Goal: Find specific page/section: Find specific page/section

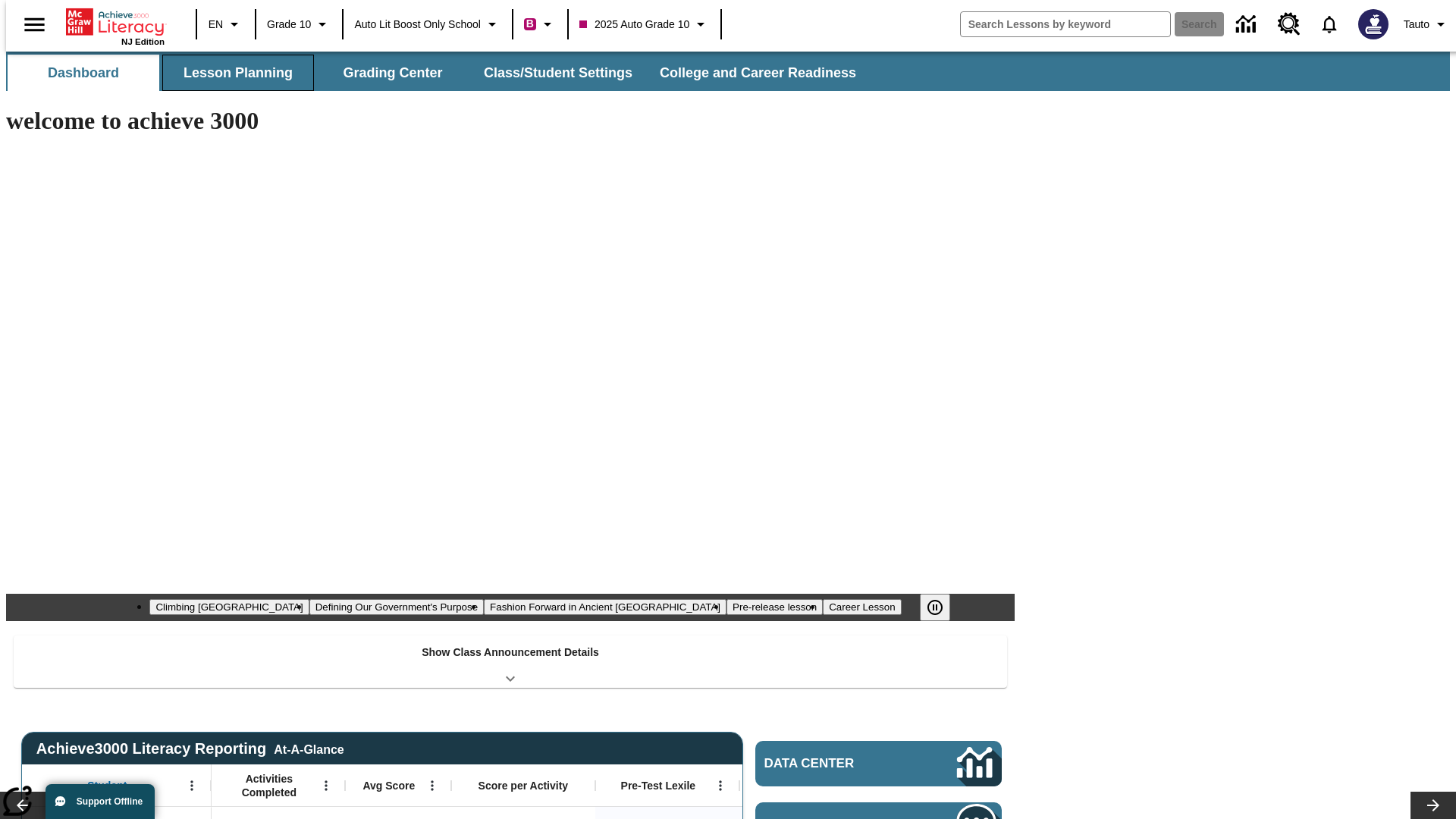
click at [232, 73] on button "Lesson Planning" at bounding box center [238, 73] width 152 height 36
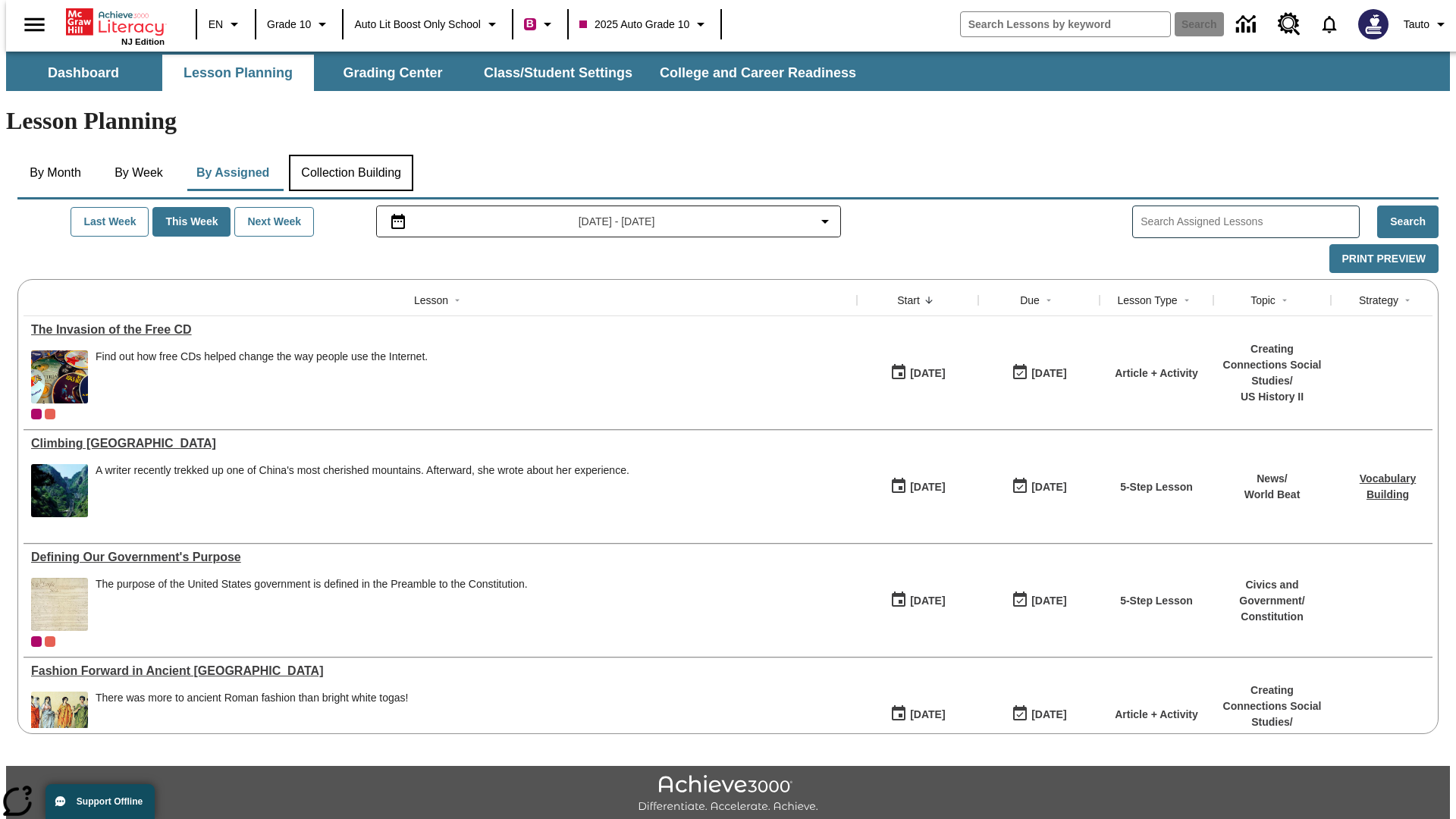
click at [350, 155] on button "Collection Building" at bounding box center [351, 173] width 124 height 36
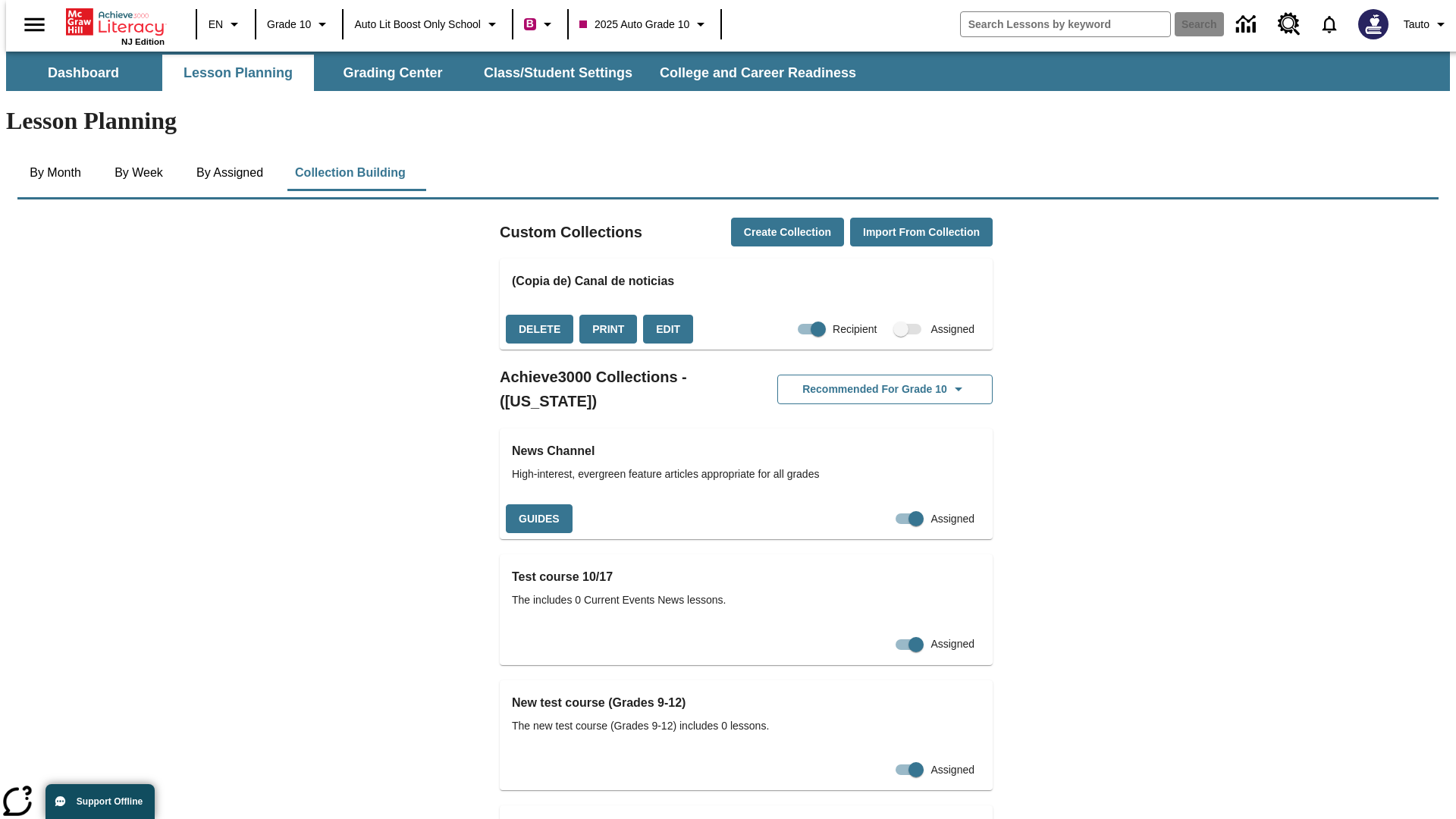
checkbox input "true"
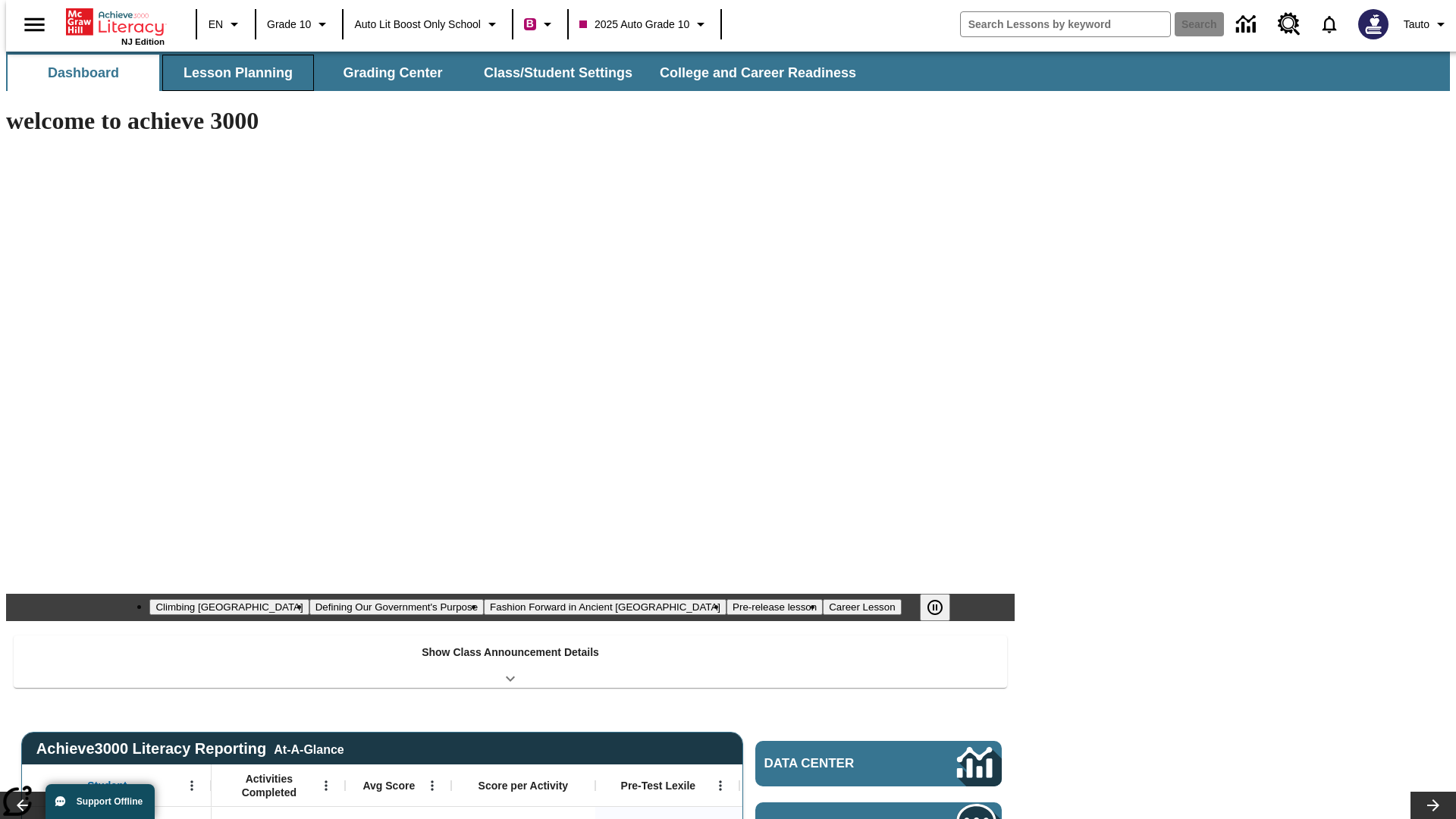
click at [232, 73] on button "Lesson Planning" at bounding box center [238, 73] width 152 height 36
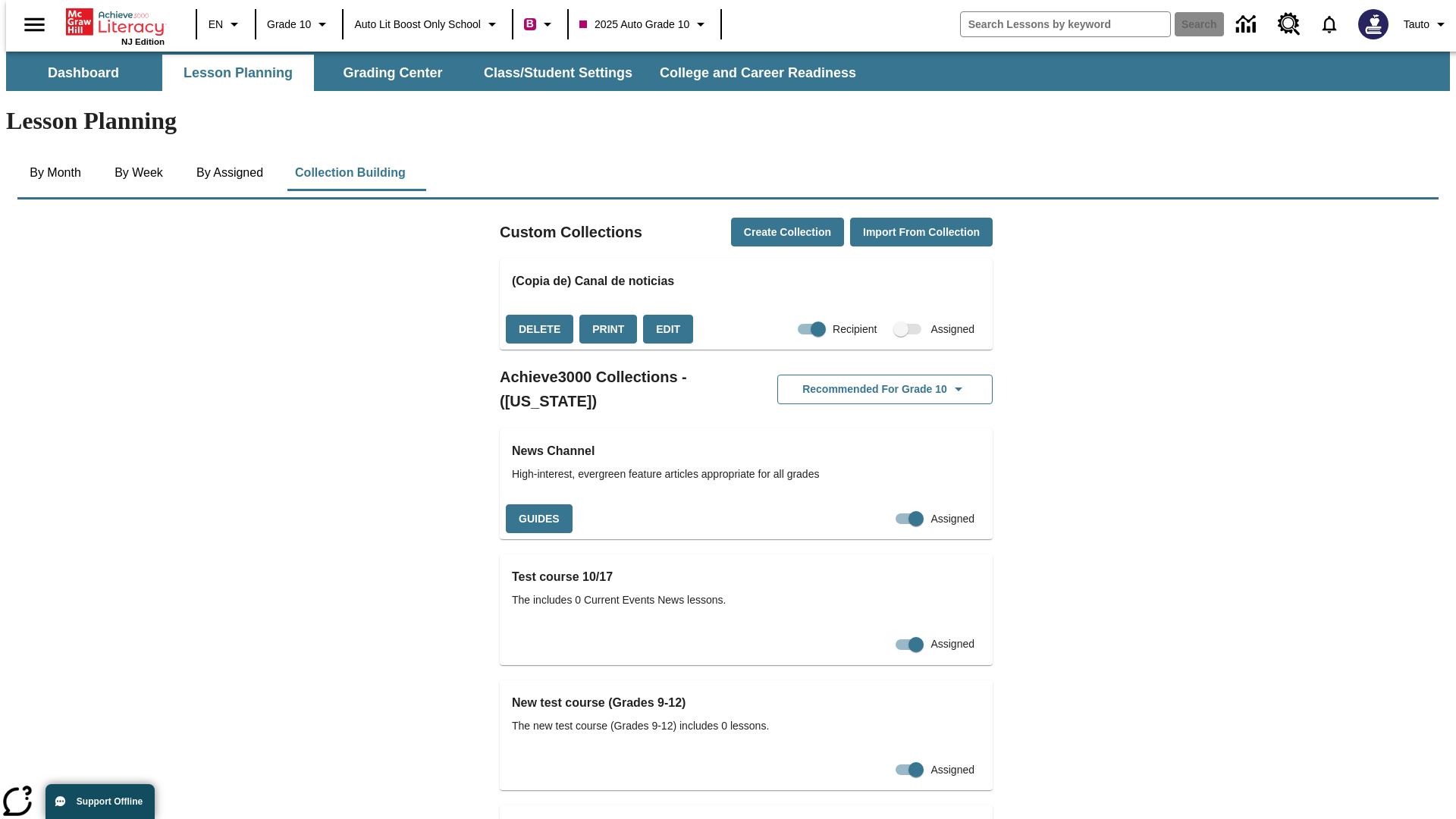
checkbox input "false"
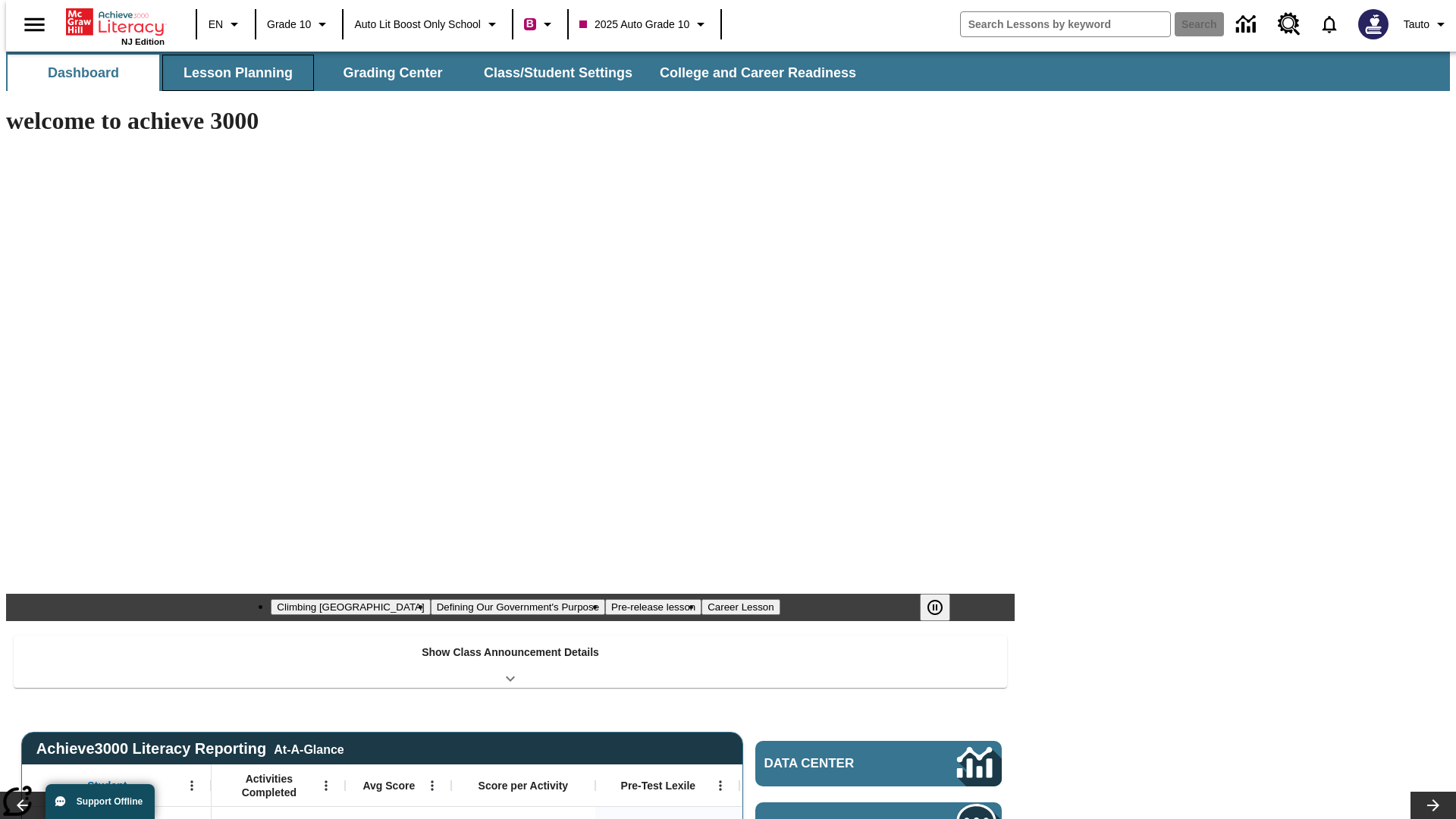
click at [232, 73] on button "Lesson Planning" at bounding box center [238, 73] width 152 height 36
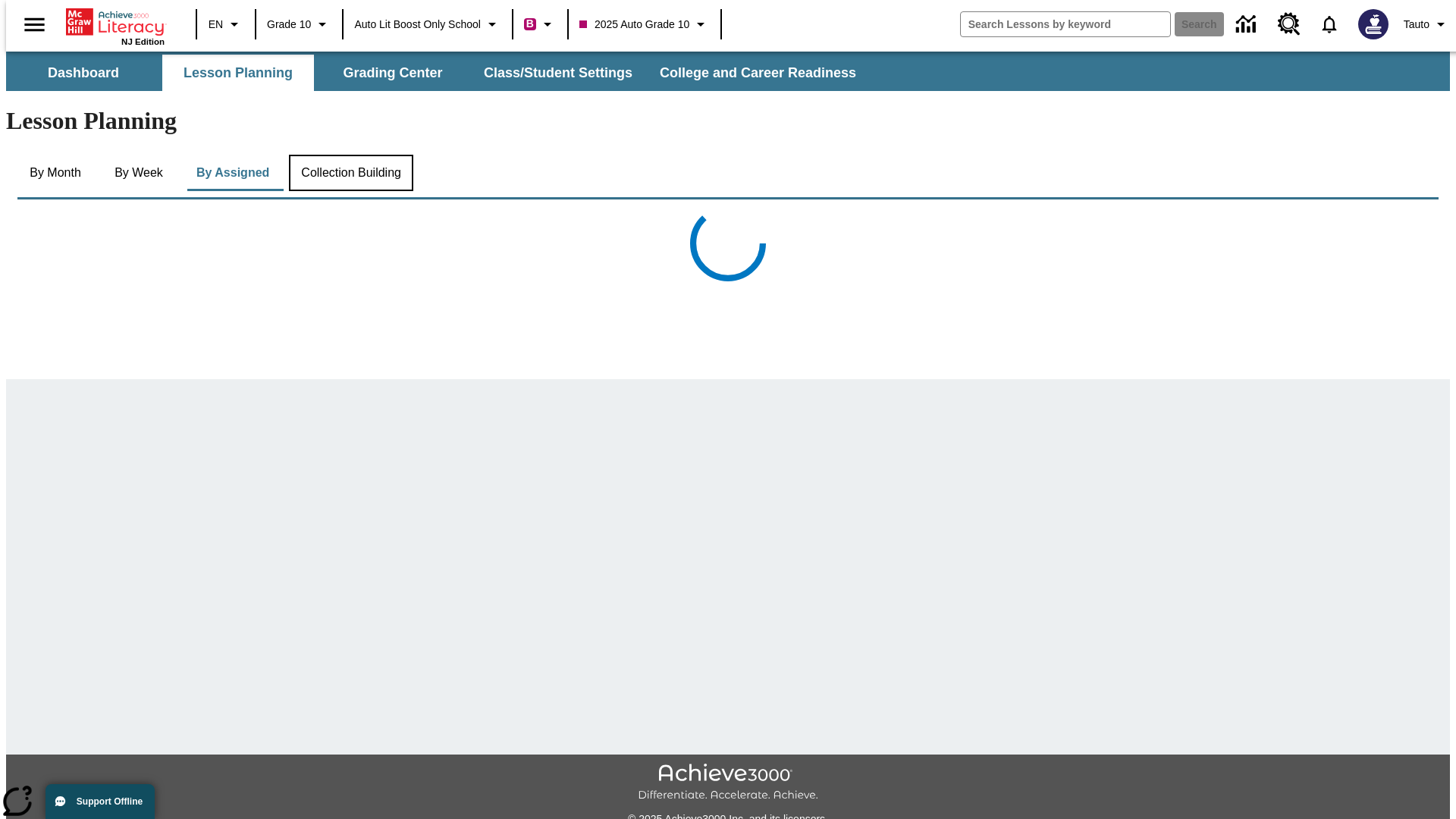
click at [350, 155] on button "Collection Building" at bounding box center [351, 173] width 124 height 36
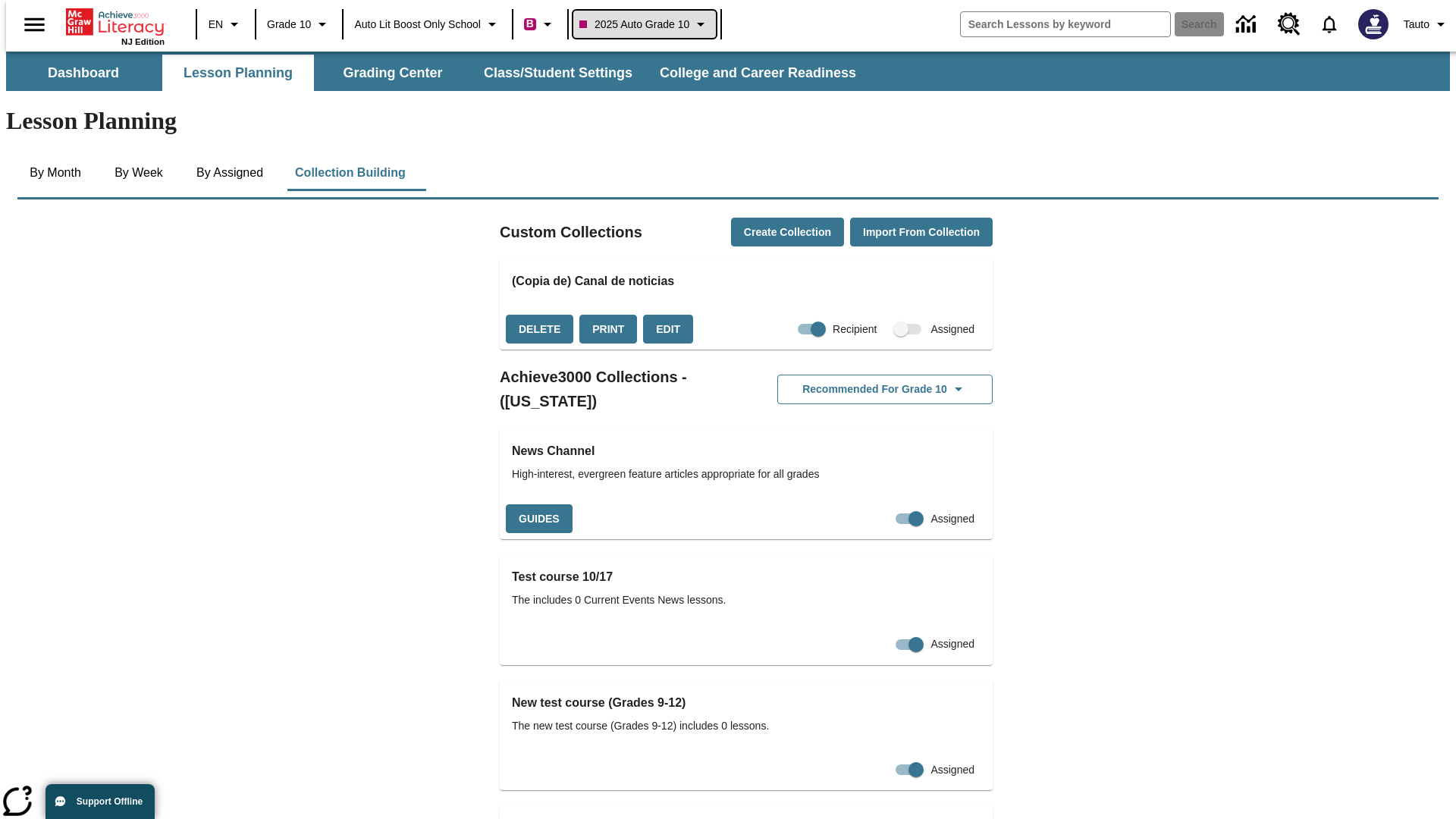
click at [649, 24] on span "2025 Auto Grade 10" at bounding box center [634, 25] width 110 height 16
